Goal: Navigation & Orientation: Find specific page/section

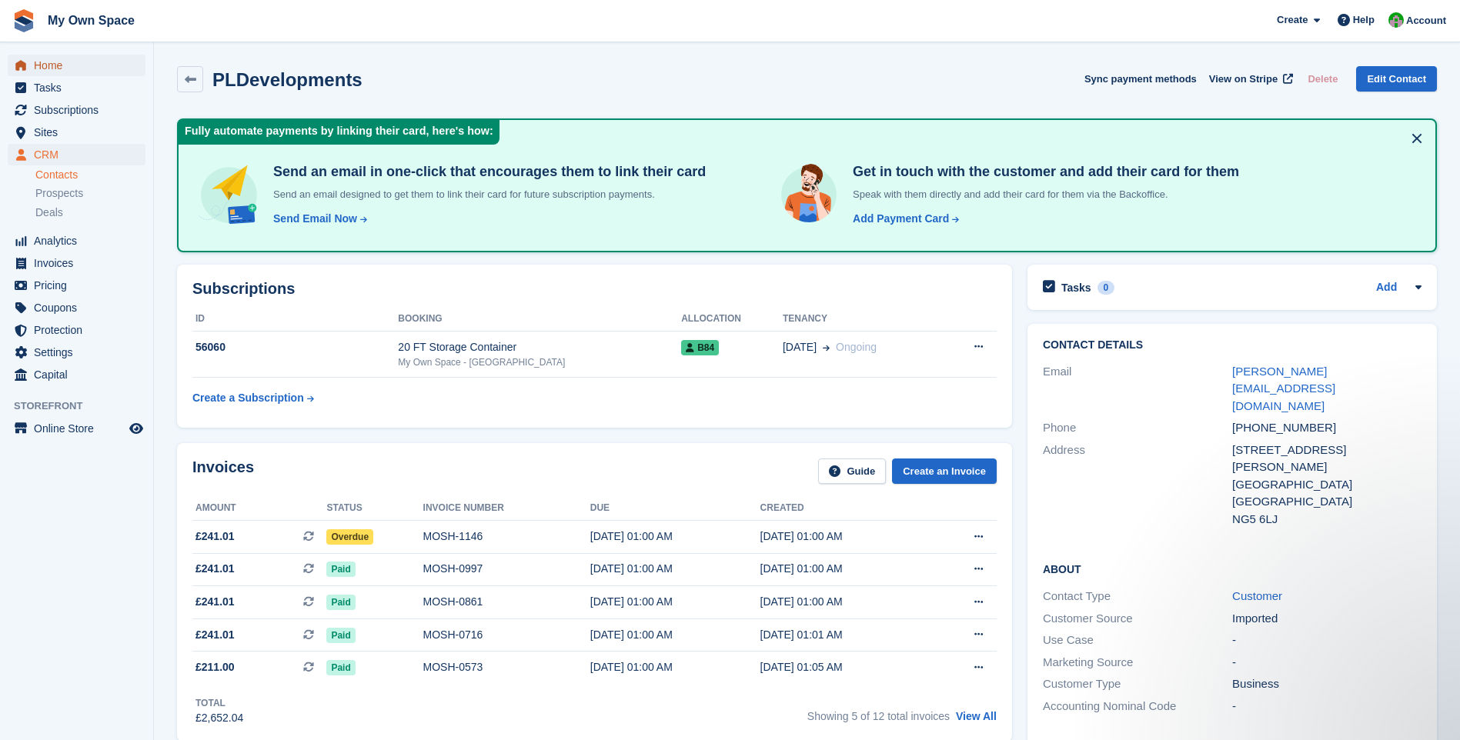
click at [48, 62] on span "Home" at bounding box center [80, 66] width 92 height 22
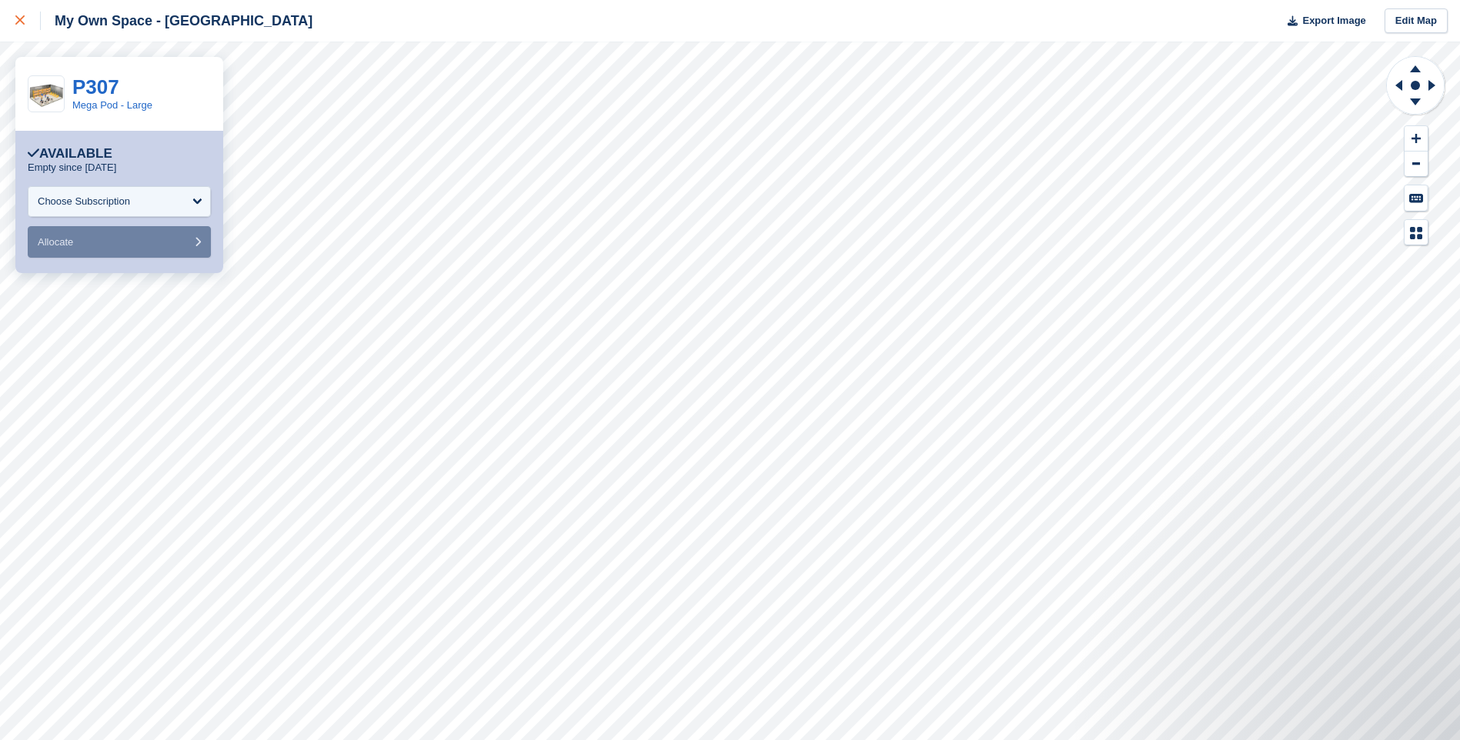
click at [21, 23] on icon at bounding box center [19, 19] width 9 height 9
